Goal: Information Seeking & Learning: Learn about a topic

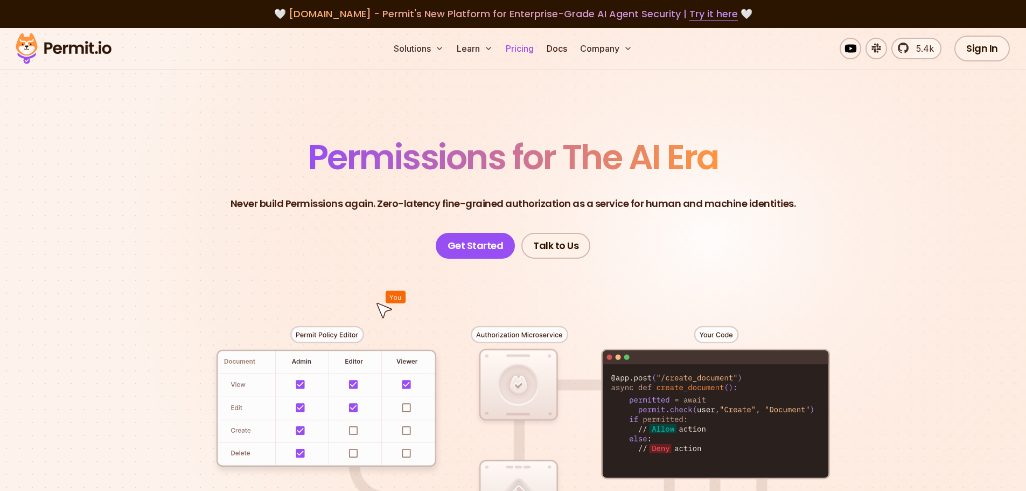
click at [521, 45] on link "Pricing" at bounding box center [520, 49] width 37 height 22
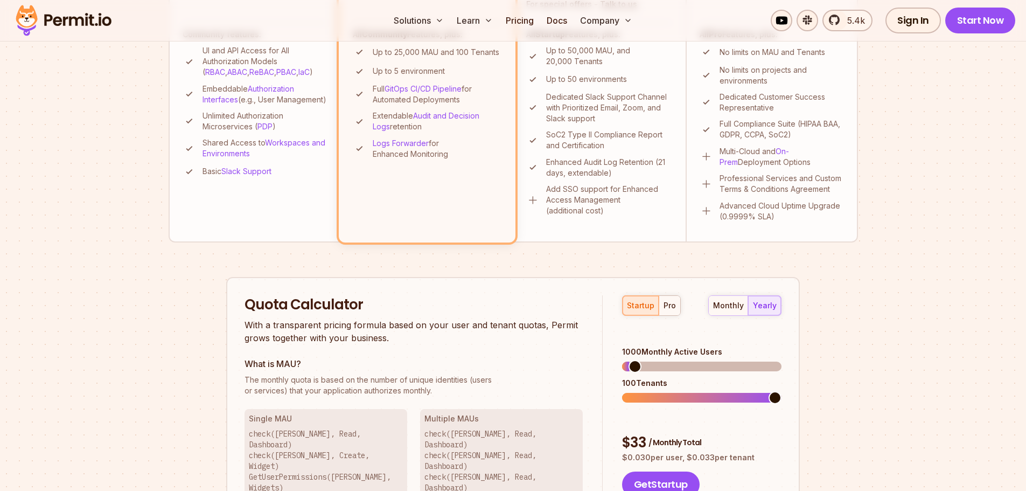
scroll to position [593, 0]
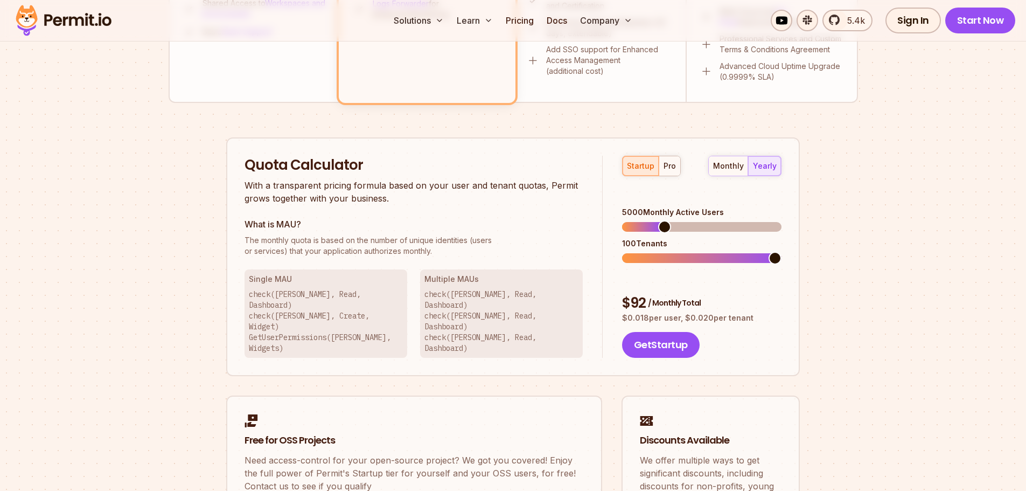
click at [662, 220] on span at bounding box center [664, 226] width 13 height 13
click at [726, 220] on span at bounding box center [723, 226] width 13 height 13
click at [766, 164] on div "monthly yearly" at bounding box center [744, 166] width 73 height 20
click at [734, 165] on div "monthly" at bounding box center [728, 166] width 31 height 11
click at [764, 168] on div "yearly" at bounding box center [765, 166] width 24 height 11
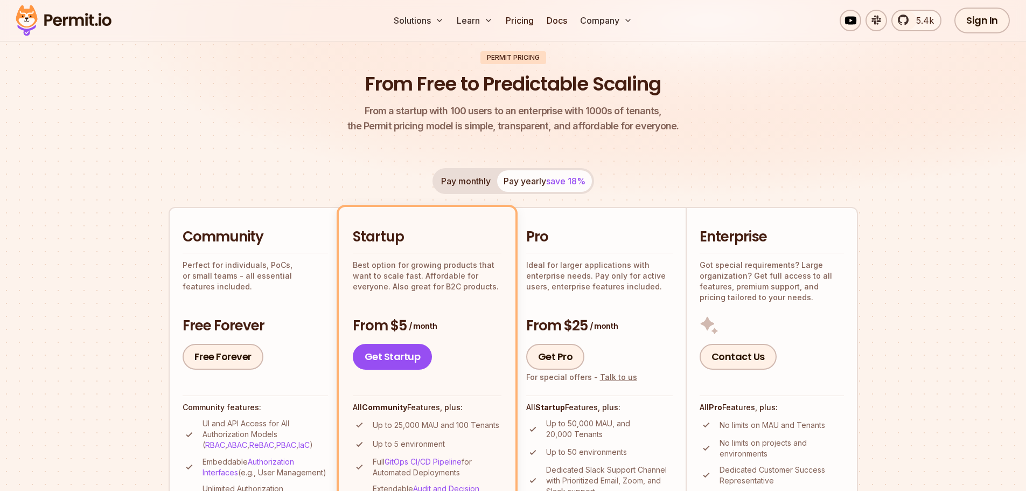
scroll to position [0, 0]
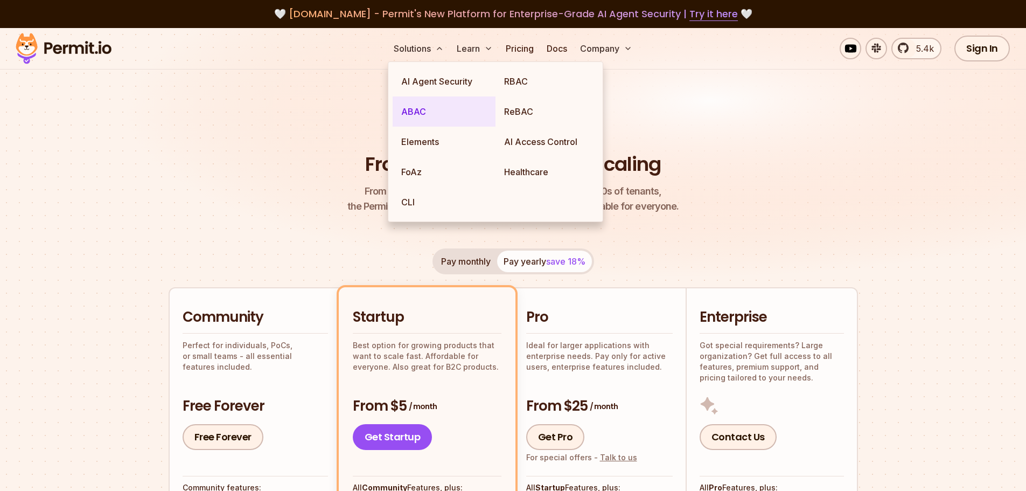
click at [421, 109] on link "ABAC" at bounding box center [444, 111] width 103 height 30
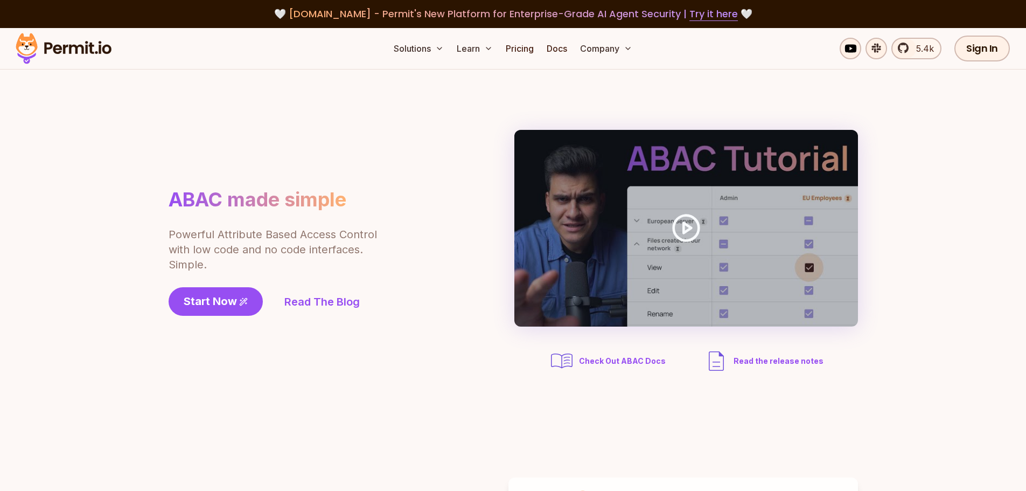
click at [607, 360] on span "Check Out ABAC Docs" at bounding box center [622, 361] width 87 height 11
click at [264, 166] on div "ABAC made simple Powerful Attribute Based Access Control with low code and no c…" at bounding box center [514, 252] width 690 height 244
click at [486, 48] on icon at bounding box center [488, 48] width 9 height 9
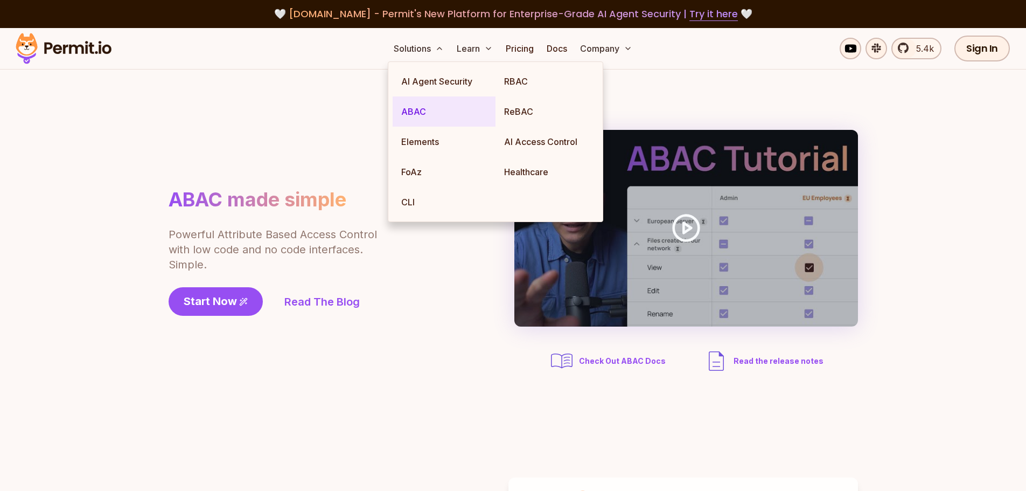
click at [426, 113] on link "ABAC" at bounding box center [444, 111] width 103 height 30
